Goal: Task Accomplishment & Management: Use online tool/utility

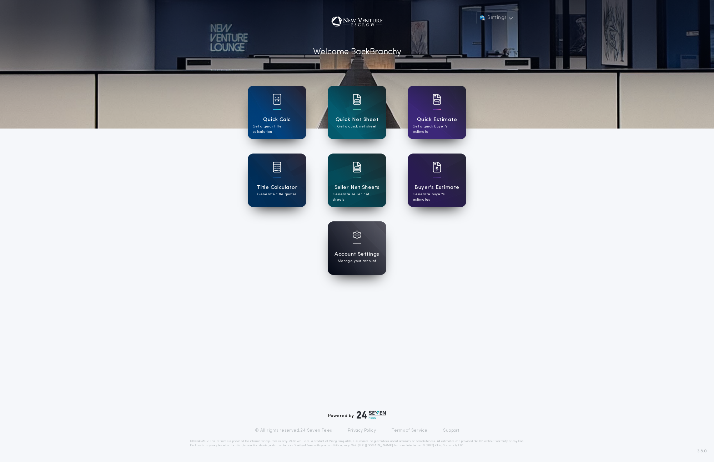
click at [355, 122] on h1 "Quick Net Sheet" at bounding box center [356, 120] width 43 height 8
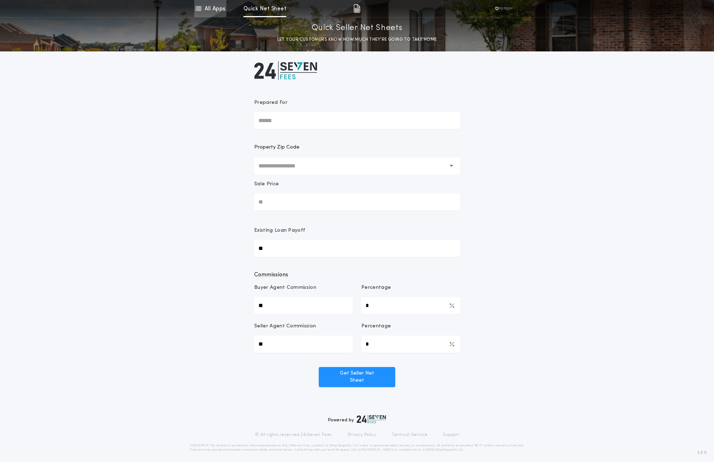
click at [210, 2] on link "All Apps" at bounding box center [210, 8] width 32 height 17
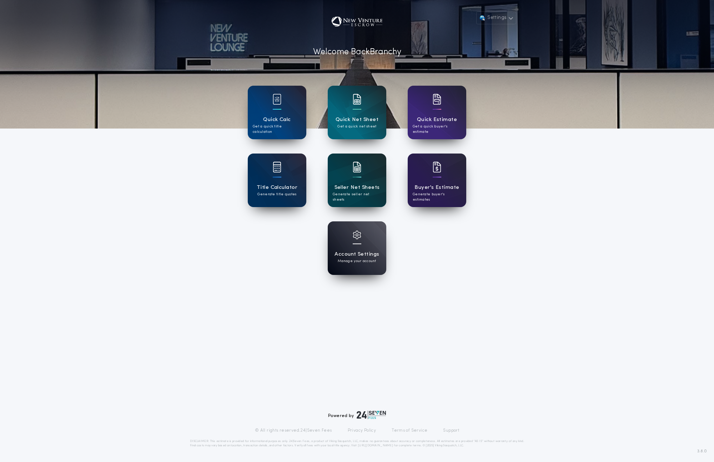
click at [352, 188] on h1 "Seller Net Sheets" at bounding box center [356, 187] width 45 height 8
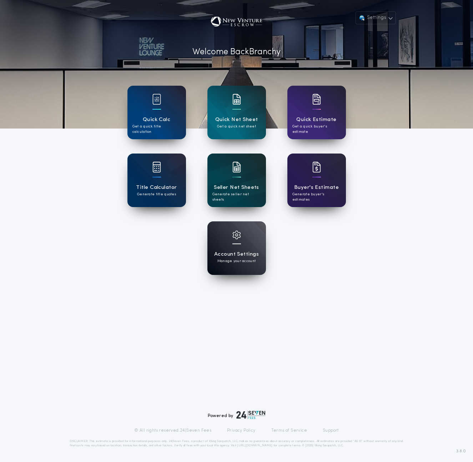
click at [247, 183] on h1 "Seller Net Sheets" at bounding box center [236, 187] width 45 height 8
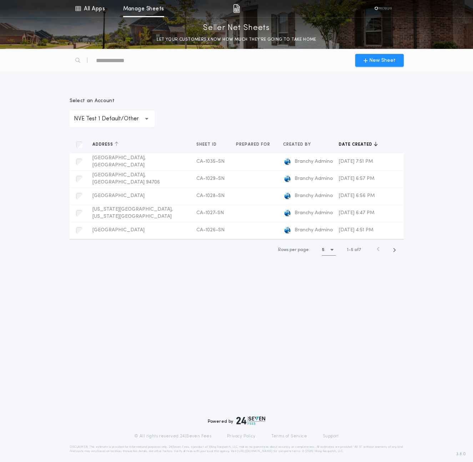
click at [112, 144] on span "Address" at bounding box center [103, 145] width 22 height 6
click at [194, 143] on span "Sheet ID" at bounding box center [205, 145] width 22 height 6
click at [281, 145] on span "Created by" at bounding box center [295, 145] width 29 height 6
click at [340, 144] on span "Date created" at bounding box center [356, 145] width 35 height 6
click at [395, 253] on icon "button" at bounding box center [393, 249] width 3 height 5
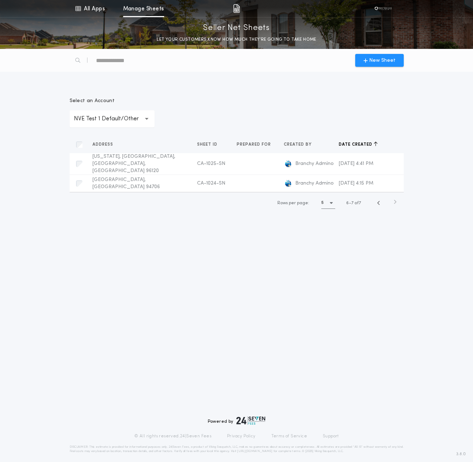
click at [395, 199] on icon "button" at bounding box center [394, 201] width 3 height 5
click at [100, 119] on p "NVE Test 1 Default/Other" at bounding box center [112, 119] width 76 height 9
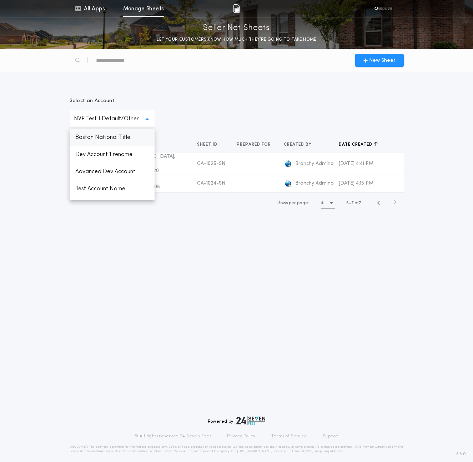
click at [101, 140] on p "Boston National Title" at bounding box center [112, 137] width 85 height 17
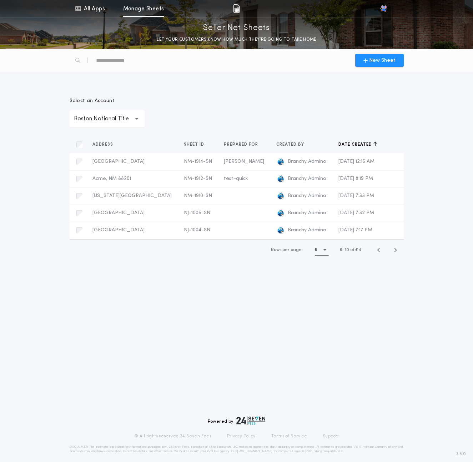
click at [403, 253] on div "Rows per page: 5 6 10 of 414" at bounding box center [237, 249] width 334 height 21
click at [396, 248] on icon "button" at bounding box center [395, 249] width 3 height 5
click at [197, 55] on div "New Sheet" at bounding box center [236, 60] width 342 height 23
click at [103, 61] on div "text" at bounding box center [126, 60] width 61 height 11
type div "***"
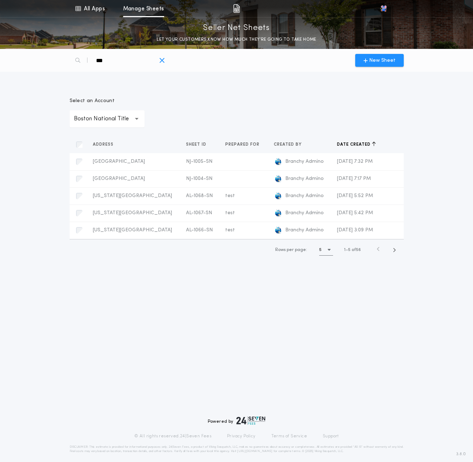
click at [161, 60] on icon "button" at bounding box center [162, 60] width 6 height 7
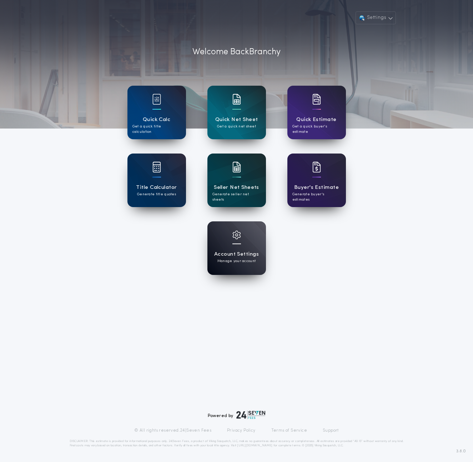
click at [228, 178] on div "Seller Net Sheets Generate seller net sheets" at bounding box center [236, 180] width 59 height 54
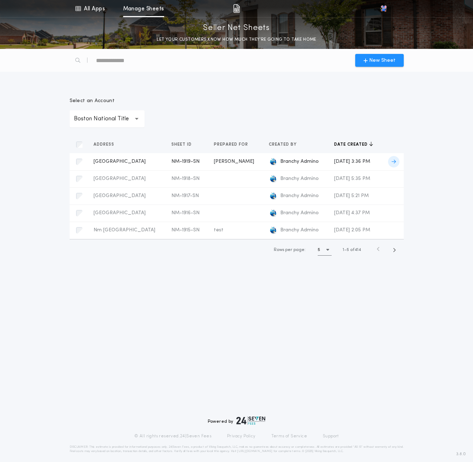
copy span "[DATE] 3:36 PM"
drag, startPoint x: 381, startPoint y: 163, endPoint x: 318, endPoint y: 164, distance: 62.8
click at [328, 164] on td "August 12, 2025 at 3:36 PM" at bounding box center [355, 161] width 54 height 17
